Goal: Transaction & Acquisition: Purchase product/service

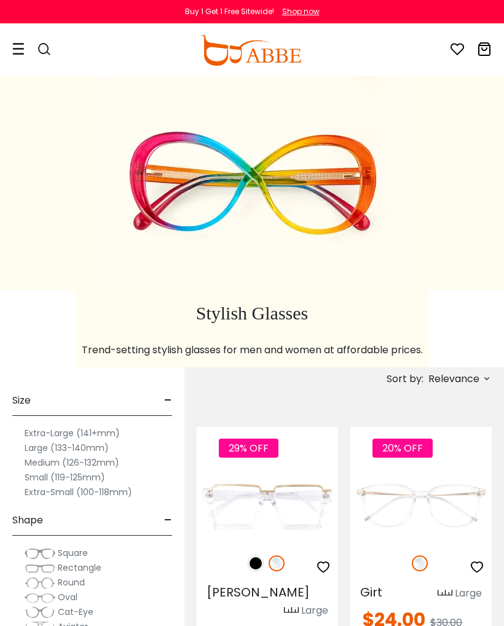
click at [20, 45] on icon at bounding box center [18, 48] width 12 height 13
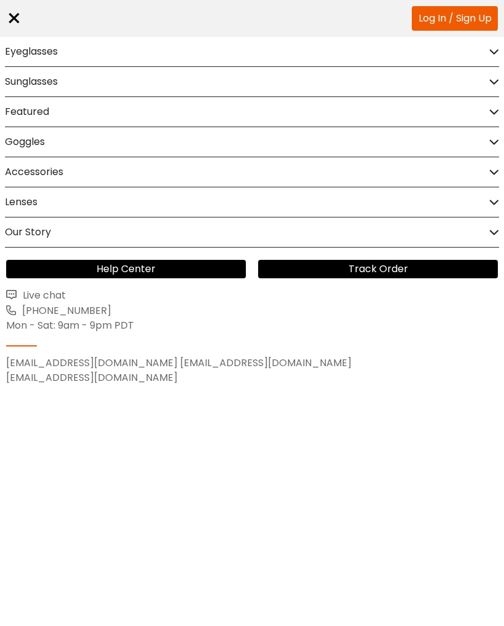
click at [23, 46] on h2 "Eyeglasses" at bounding box center [31, 52] width 53 height 30
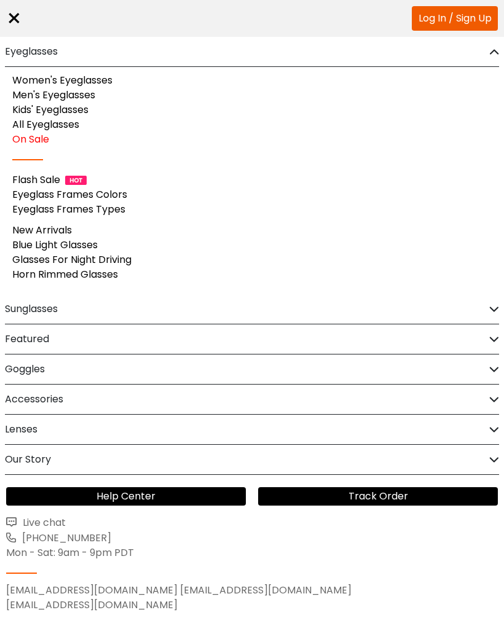
click at [23, 92] on link "Men's Eyeglasses" at bounding box center [53, 95] width 83 height 14
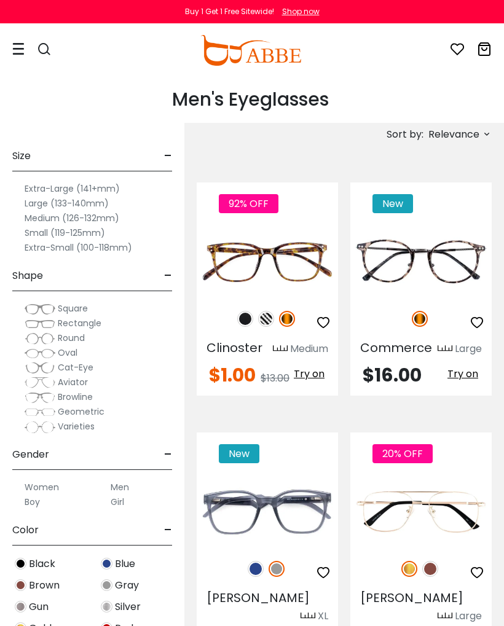
click at [36, 200] on label "Large (133-140mm)" at bounding box center [67, 203] width 84 height 15
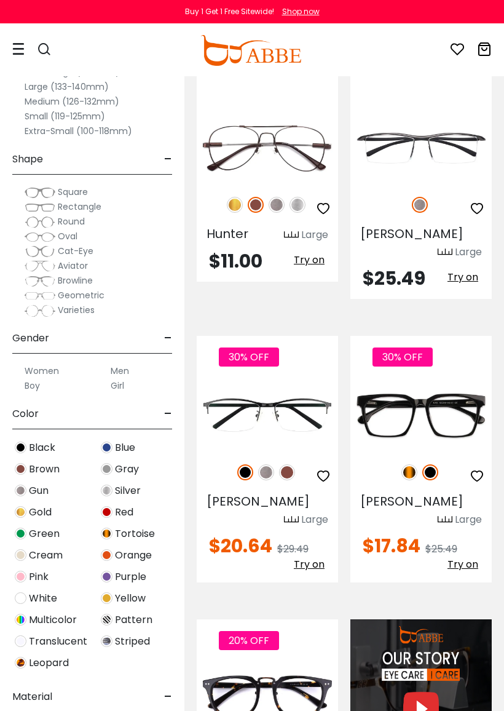
scroll to position [980, 0]
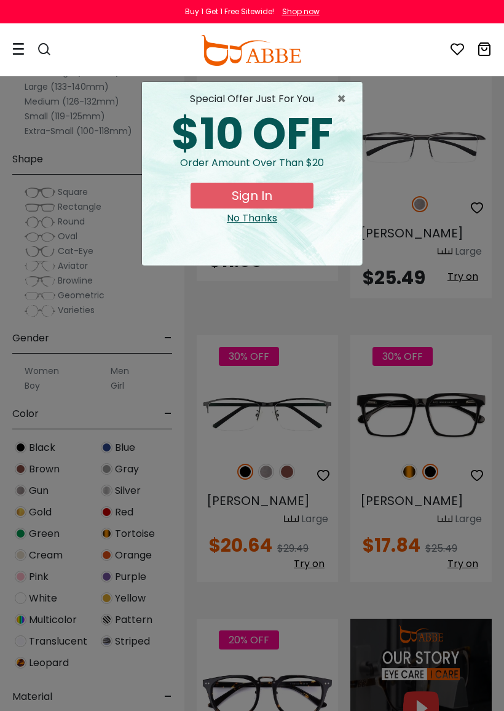
click at [280, 191] on button "Sign In" at bounding box center [252, 196] width 123 height 26
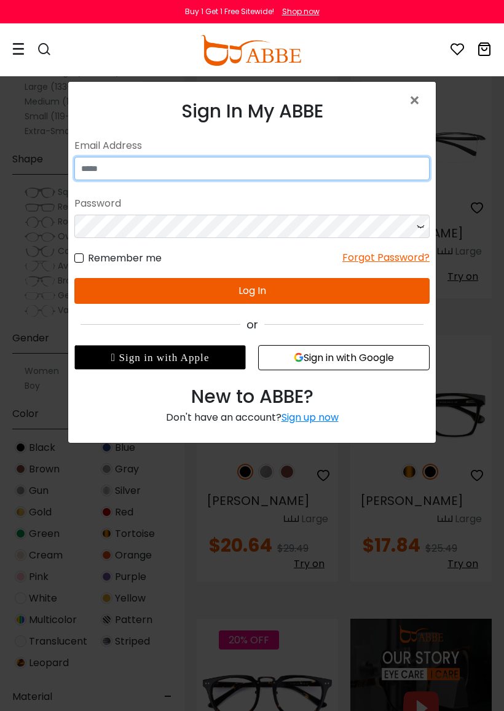
click at [370, 162] on input "email" at bounding box center [251, 168] width 355 height 23
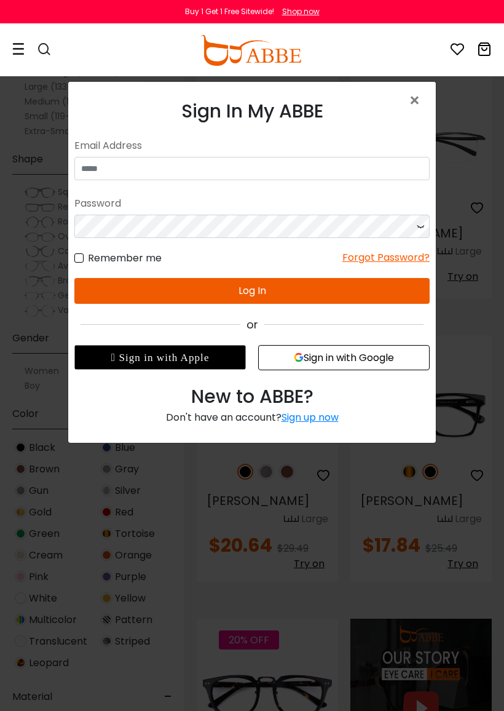
type input "**********"
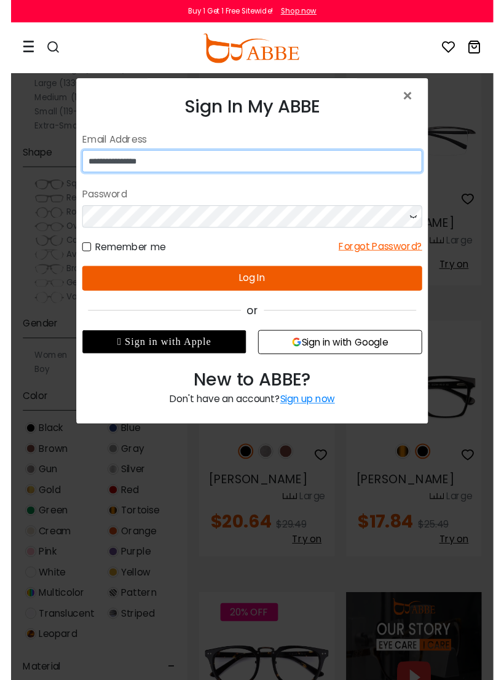
scroll to position [980, 0]
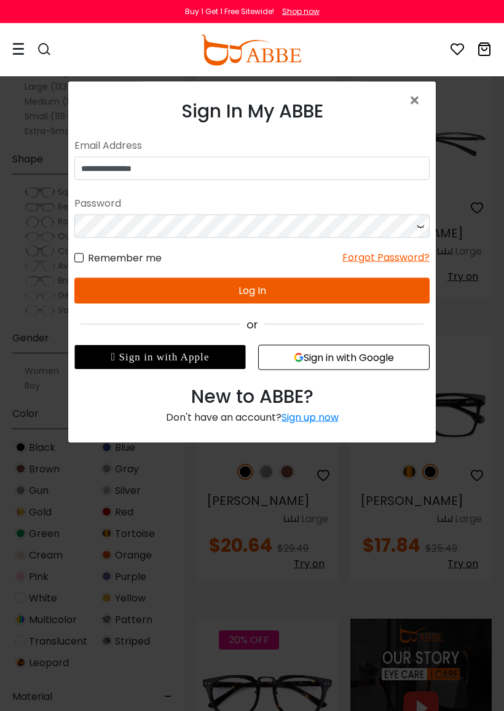
click at [400, 290] on button "Log In" at bounding box center [251, 290] width 355 height 26
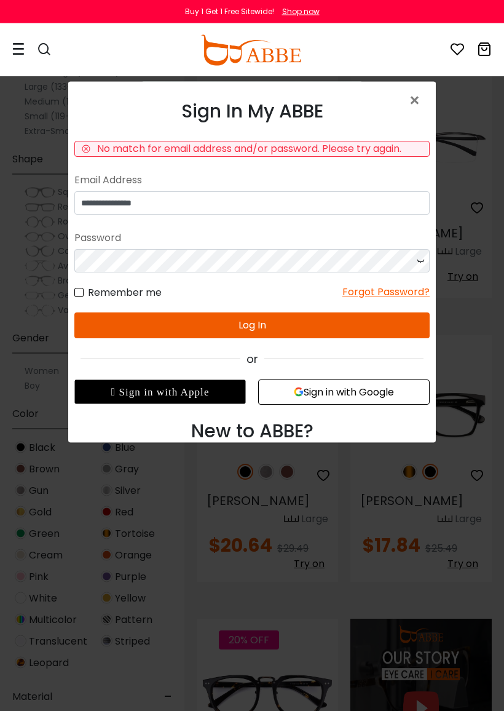
click at [422, 257] on icon at bounding box center [420, 259] width 12 height 23
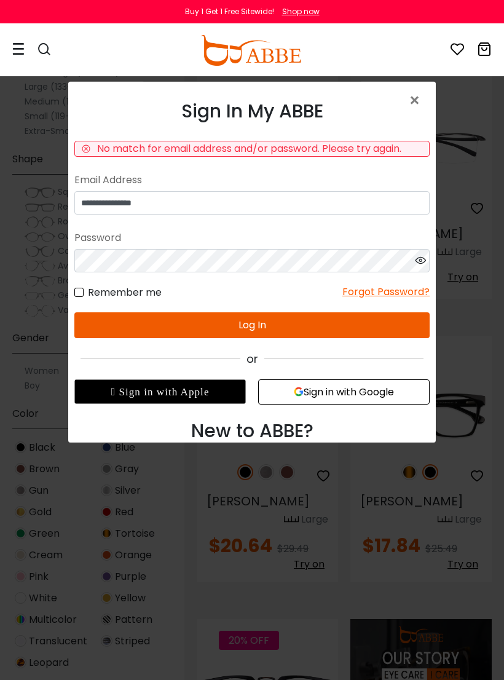
click at [405, 329] on button "Log In" at bounding box center [251, 325] width 355 height 26
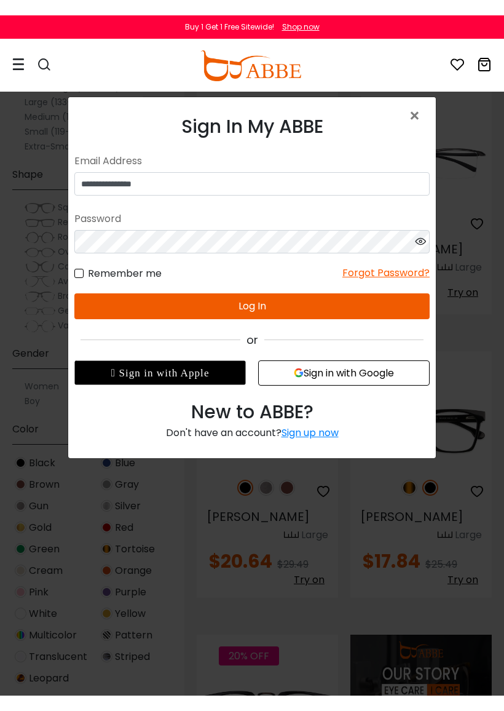
scroll to position [980, 0]
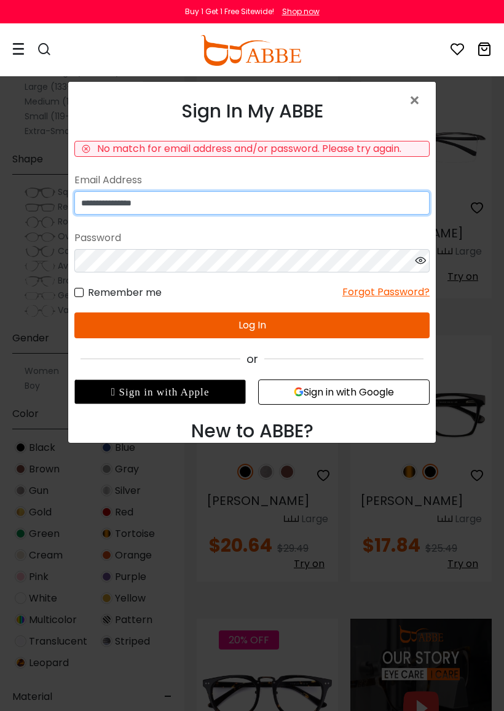
click at [389, 194] on input "**********" at bounding box center [251, 202] width 355 height 23
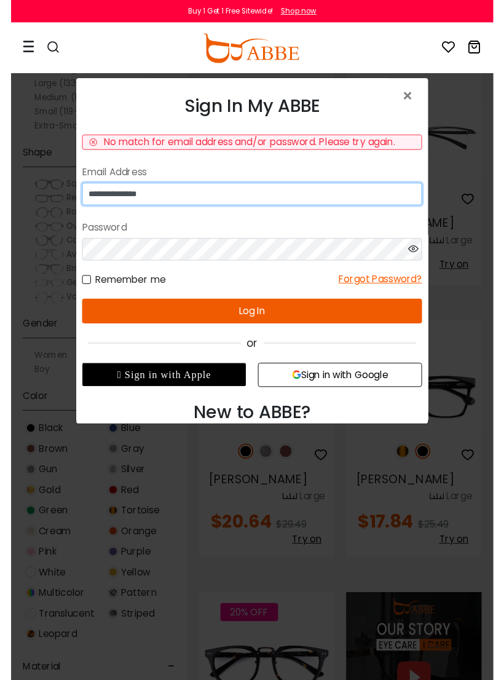
scroll to position [980, 0]
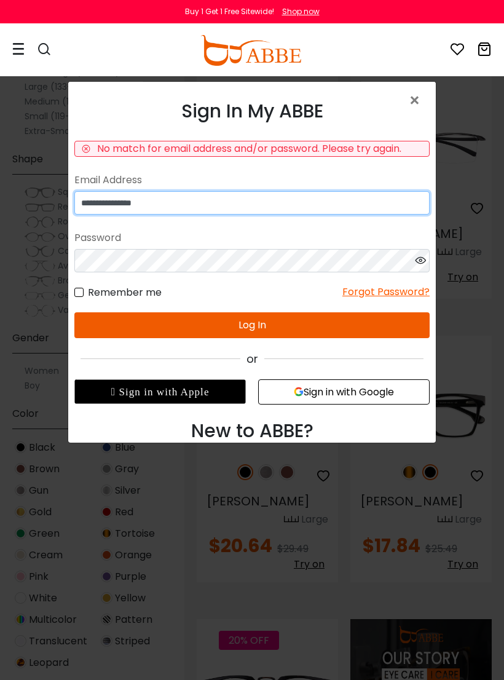
click at [404, 207] on input "**********" at bounding box center [251, 202] width 355 height 23
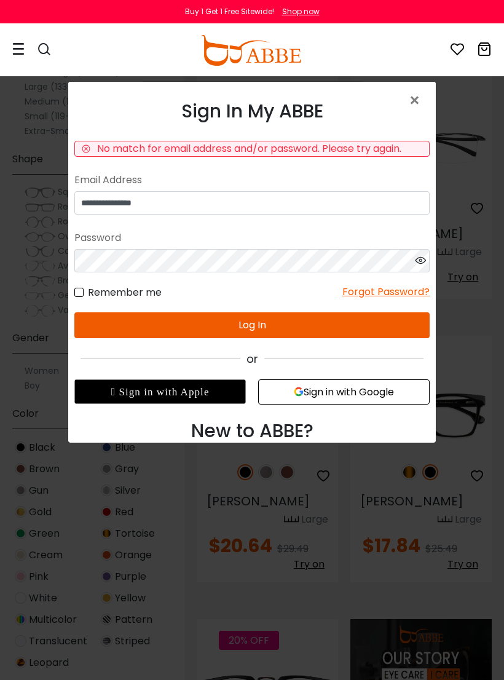
click at [420, 101] on span "×" at bounding box center [417, 100] width 18 height 26
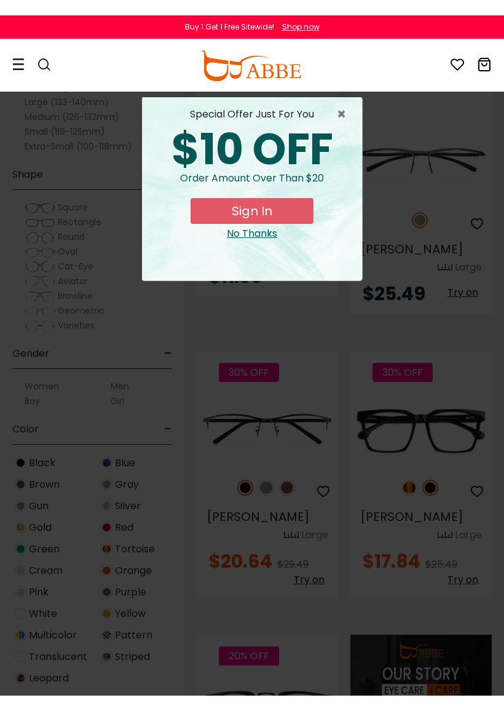
scroll to position [980, 0]
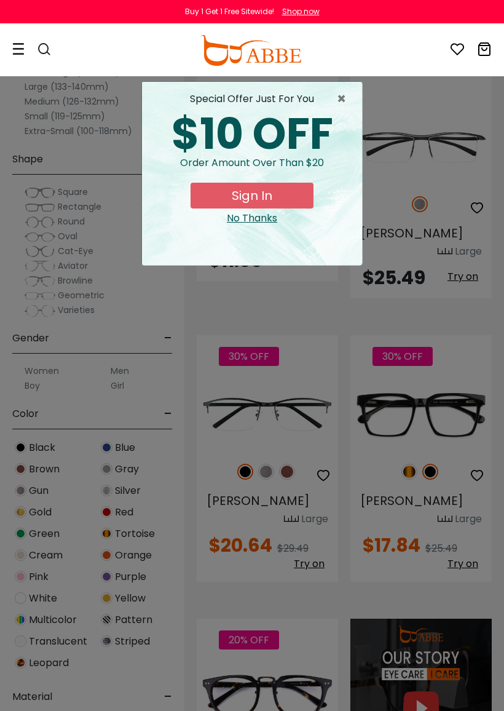
click at [293, 190] on button "Sign In" at bounding box center [252, 196] width 123 height 26
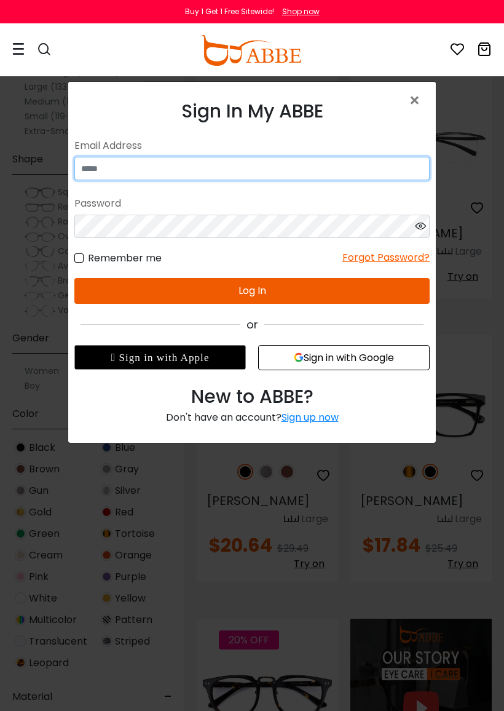
click at [336, 163] on input "email" at bounding box center [251, 168] width 355 height 23
click at [387, 160] on input "email" at bounding box center [251, 168] width 355 height 23
click at [370, 168] on input "email" at bounding box center [251, 168] width 355 height 23
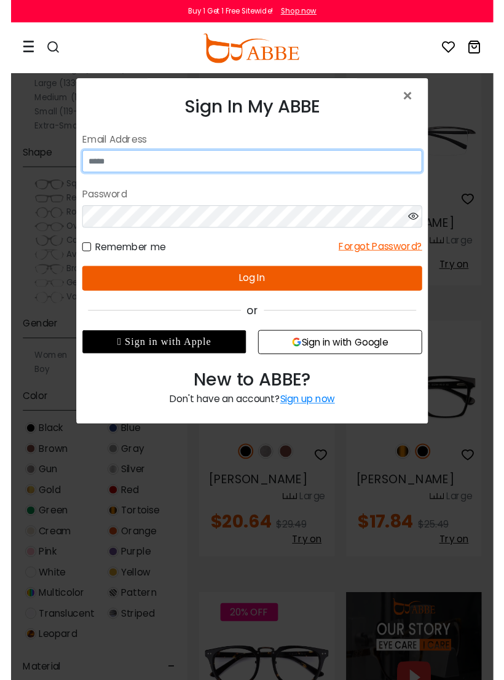
scroll to position [980, 0]
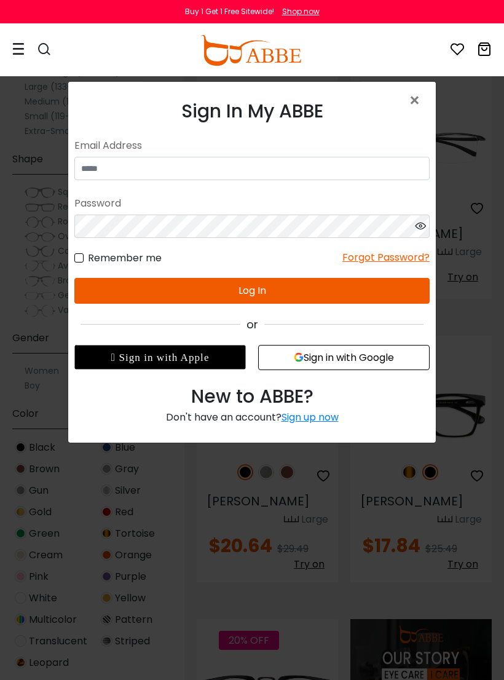
click at [433, 93] on div "Sign In My ABBE No match for email address and/or password. Please try again. E…" at bounding box center [252, 256] width 368 height 349
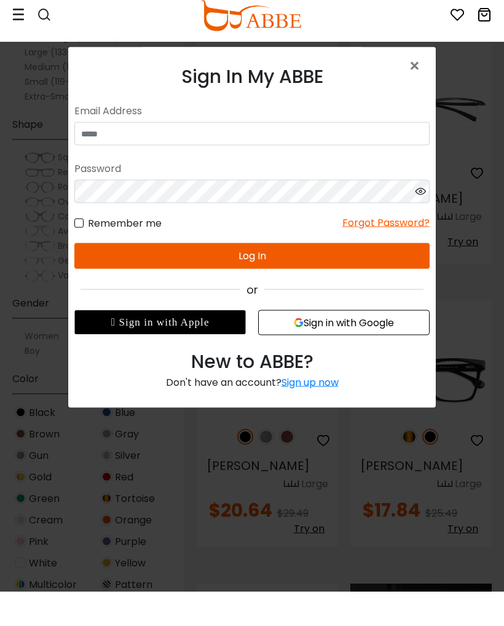
scroll to position [1015, 0]
